Goal: Transaction & Acquisition: Purchase product/service

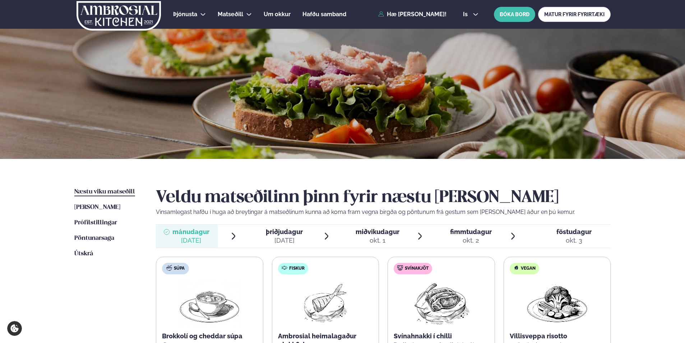
scroll to position [108, 0]
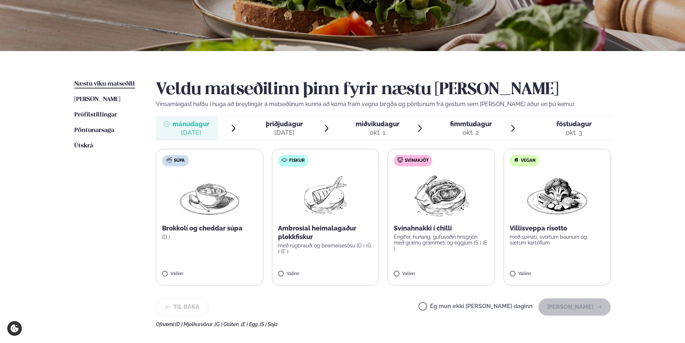
click at [290, 127] on span "þriðjudagur" at bounding box center [284, 124] width 37 height 8
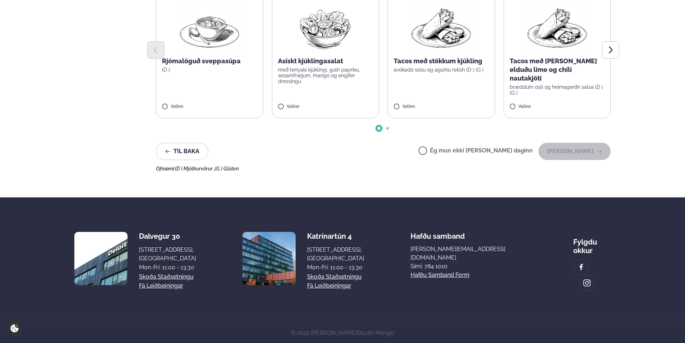
scroll to position [95, 0]
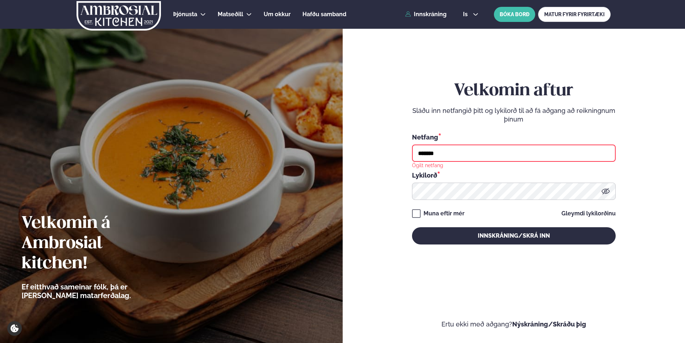
type input "**********"
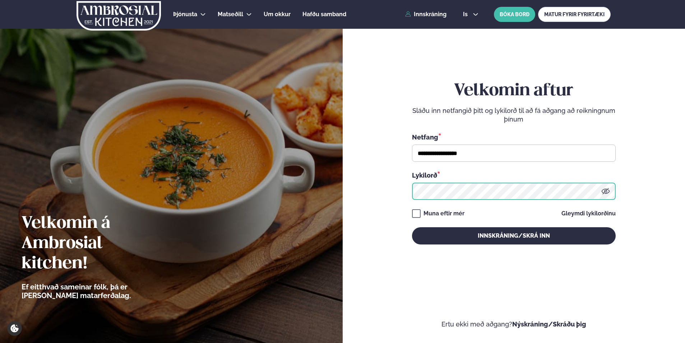
click at [412, 227] on button "Innskráning/Skrá inn" at bounding box center [514, 235] width 204 height 17
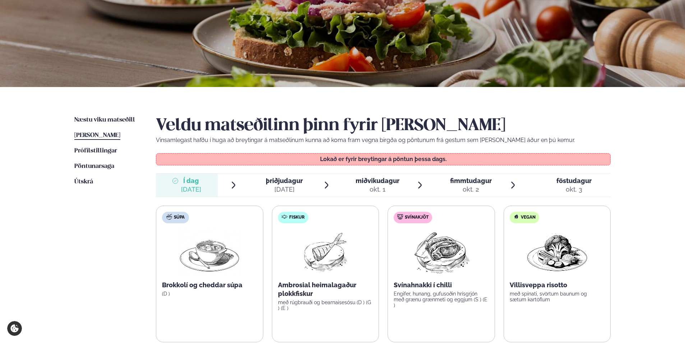
scroll to position [108, 0]
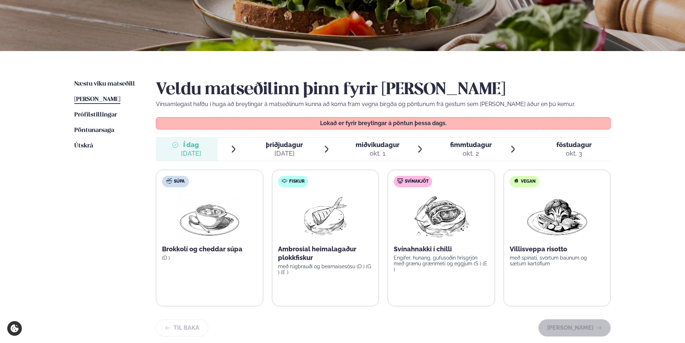
click at [278, 145] on span "þriðjudagur" at bounding box center [284, 145] width 37 height 8
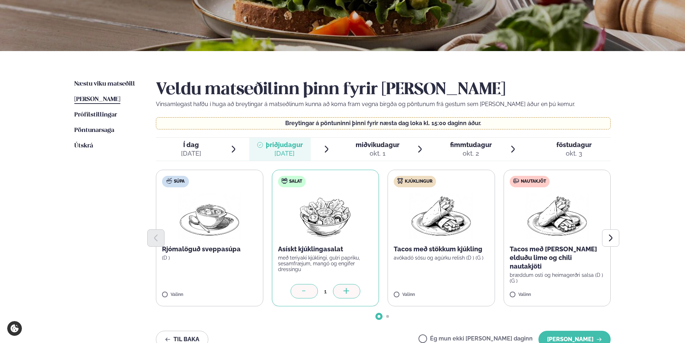
scroll to position [180, 0]
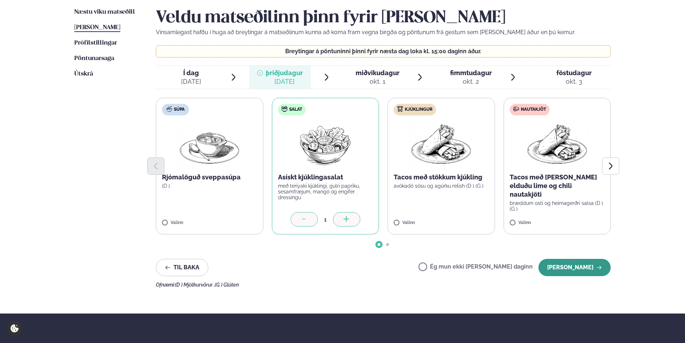
click at [583, 266] on button "[PERSON_NAME]" at bounding box center [574, 267] width 72 height 17
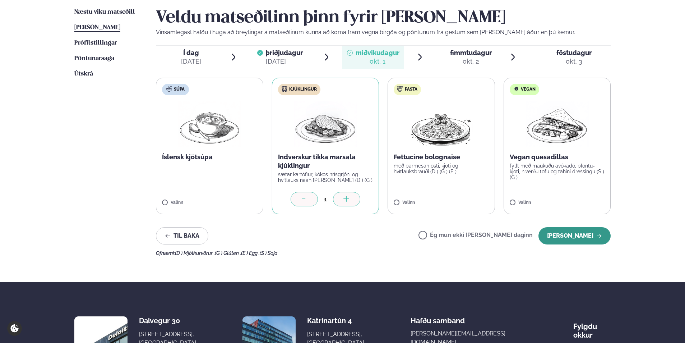
click at [568, 236] on button "[PERSON_NAME]" at bounding box center [574, 235] width 72 height 17
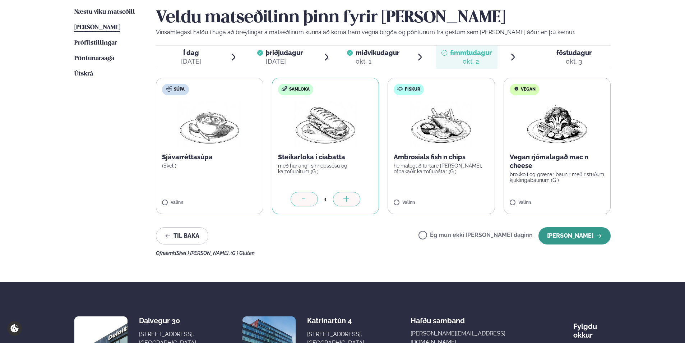
click at [571, 232] on button "[PERSON_NAME]" at bounding box center [574, 235] width 72 height 17
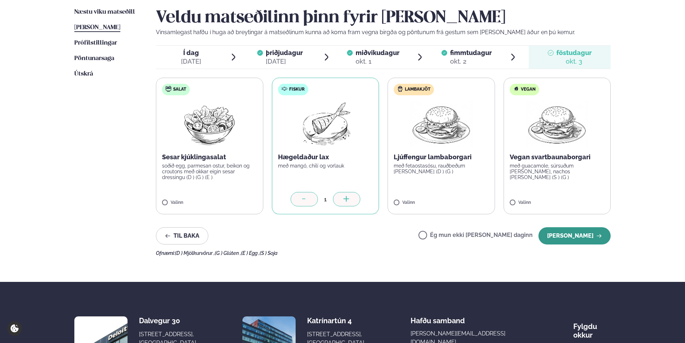
click at [580, 234] on button "[PERSON_NAME]" at bounding box center [574, 235] width 72 height 17
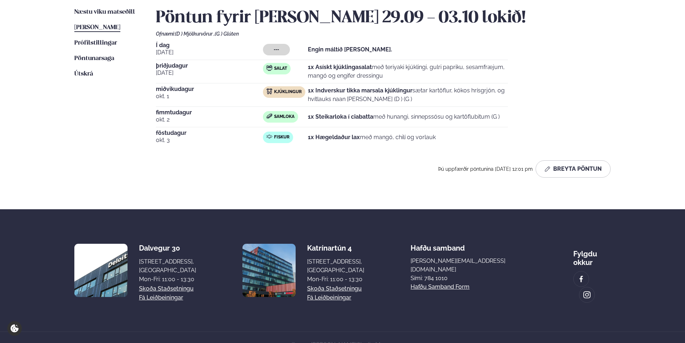
scroll to position [0, 0]
